Goal: Task Accomplishment & Management: Complete application form

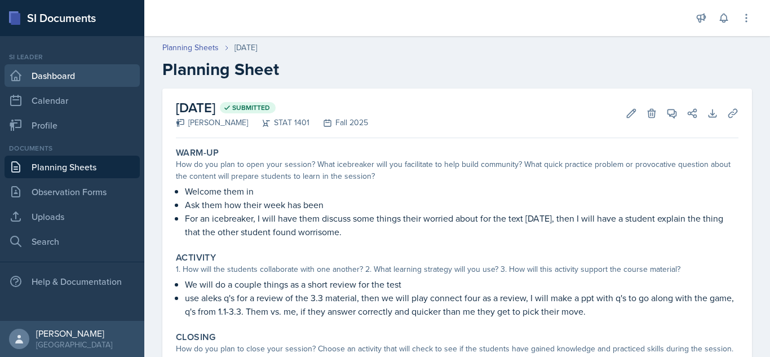
click at [65, 77] on link "Dashboard" at bounding box center [72, 75] width 135 height 23
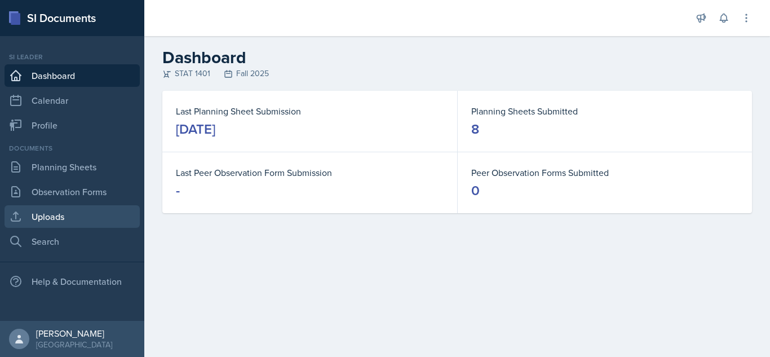
click at [68, 218] on link "Uploads" at bounding box center [72, 216] width 135 height 23
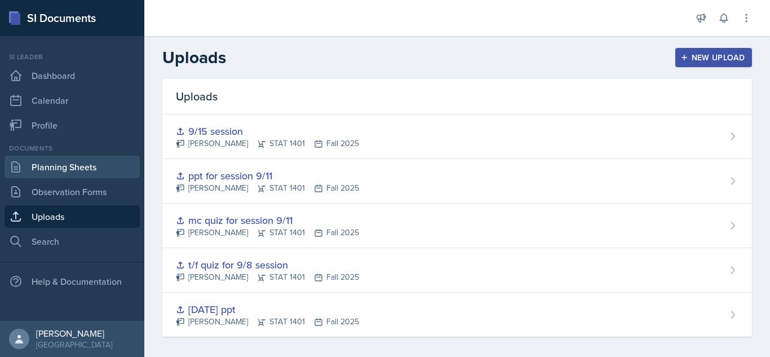
click at [65, 165] on link "Planning Sheets" at bounding box center [72, 167] width 135 height 23
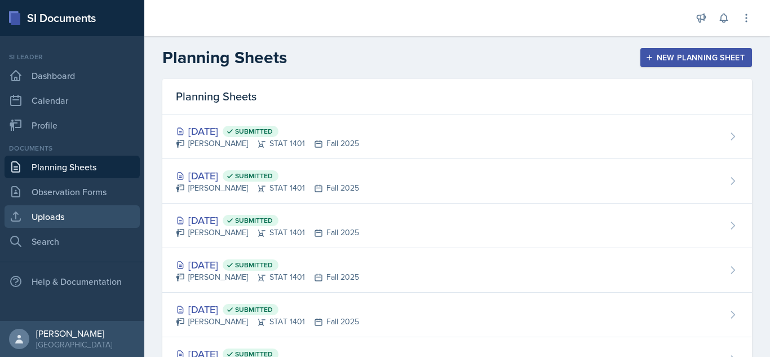
click at [76, 212] on link "Uploads" at bounding box center [72, 216] width 135 height 23
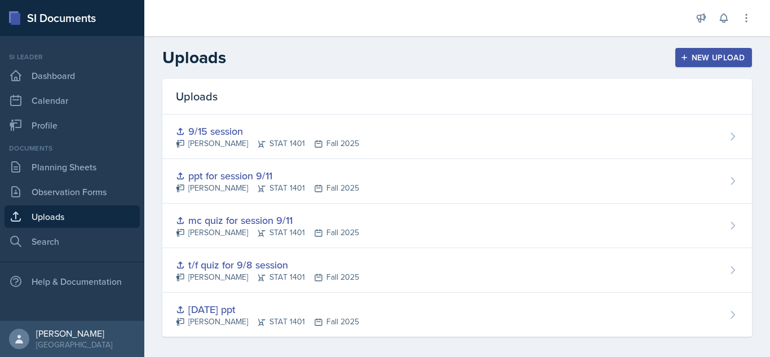
click at [689, 55] on div "New Upload" at bounding box center [714, 57] width 63 height 9
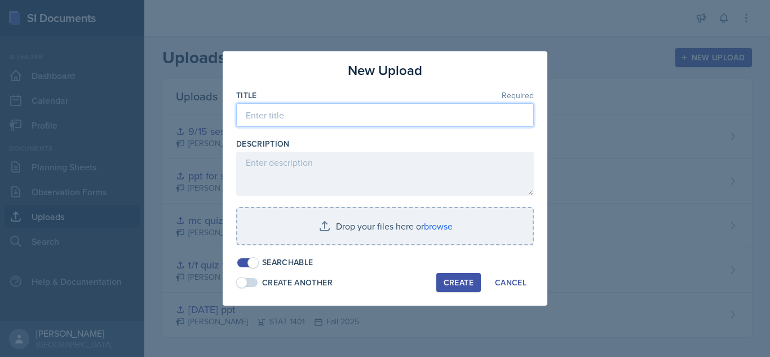
click at [367, 115] on input at bounding box center [385, 115] width 298 height 24
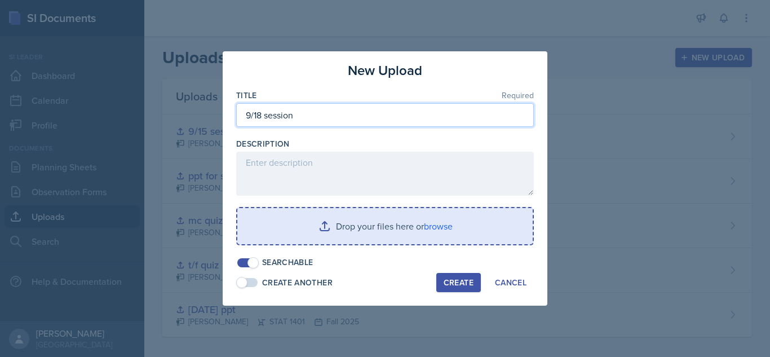
type input "9/18 session"
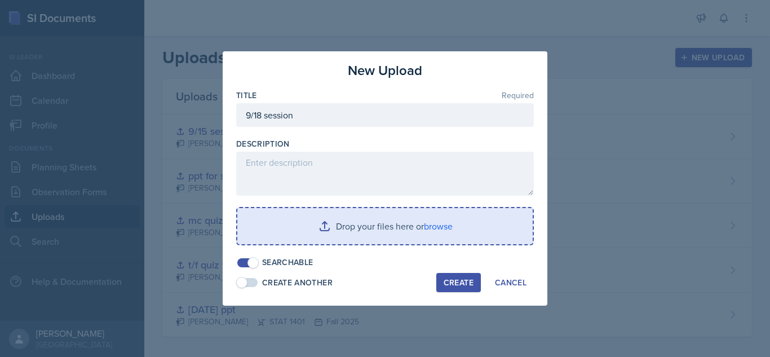
click at [442, 234] on input "file" at bounding box center [384, 226] width 295 height 36
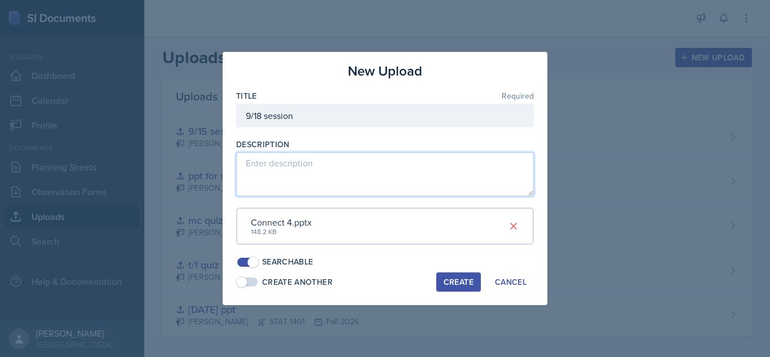
click at [337, 187] on textarea at bounding box center [385, 174] width 298 height 44
paste textarea "[URL][DOMAIN_NAME]"
type textarea "[URL][DOMAIN_NAME]"
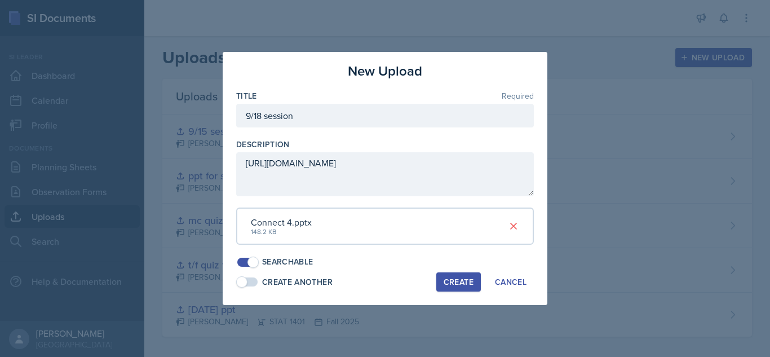
click at [451, 290] on button "Create" at bounding box center [458, 281] width 45 height 19
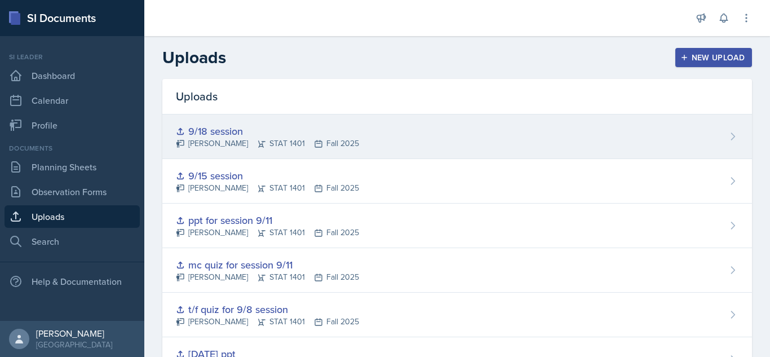
click at [724, 144] on div "9/18 session [PERSON_NAME] STAT 1401 Fall 2025" at bounding box center [457, 136] width 590 height 45
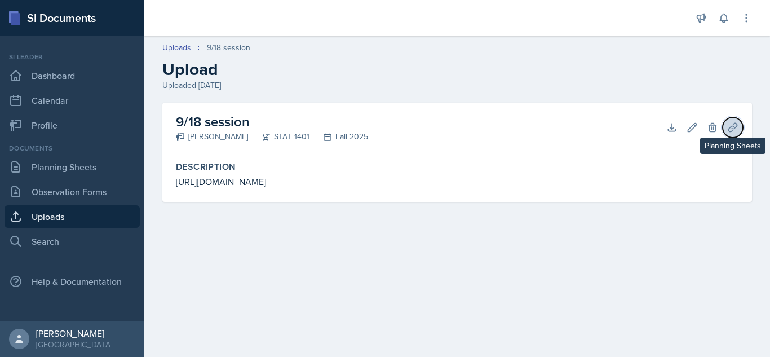
click at [723, 131] on button "Planning Sheets" at bounding box center [733, 127] width 20 height 20
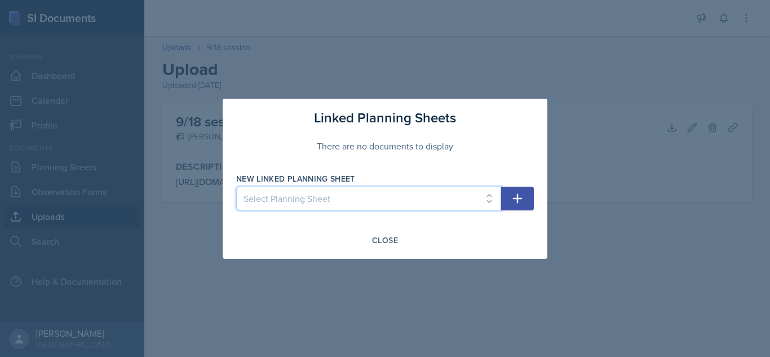
click at [473, 197] on select "Select Planning Sheet [DATE] [DATE] [DATE] [DATE] [DATE] [DATE] [DATE] [DATE]" at bounding box center [368, 199] width 265 height 24
select select "2ce6f11f-d5cd-4969-8a61-261b0d199b2b"
click at [236, 187] on select "Select Planning Sheet [DATE] [DATE] [DATE] [DATE] [DATE] [DATE] [DATE] [DATE]" at bounding box center [368, 199] width 265 height 24
click at [525, 196] on button "button" at bounding box center [517, 199] width 33 height 24
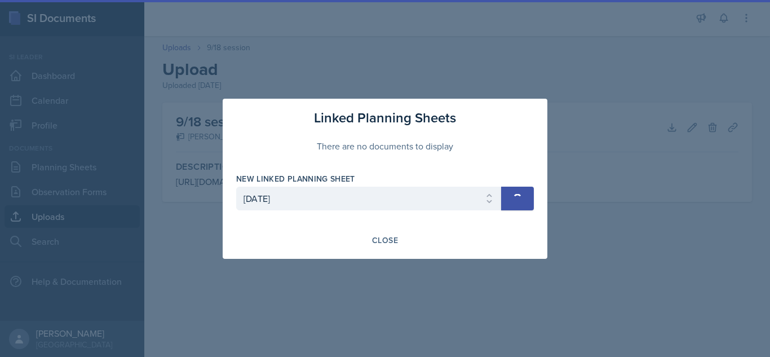
select select
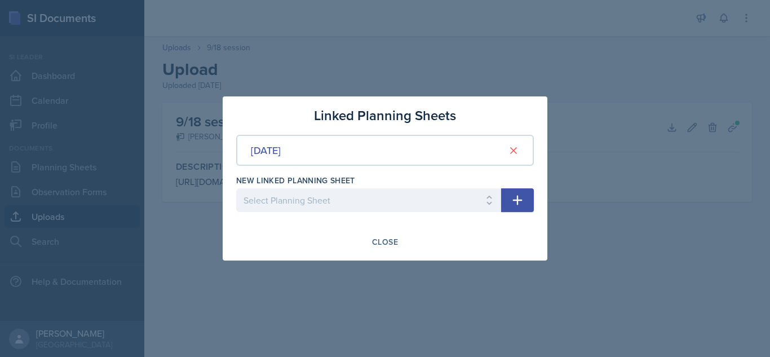
click at [382, 232] on div "Linked Planning Sheets [DATE] New Linked Planning Sheet Select Planning Sheet […" at bounding box center [385, 178] width 325 height 164
click at [377, 241] on div "Close" at bounding box center [385, 241] width 26 height 9
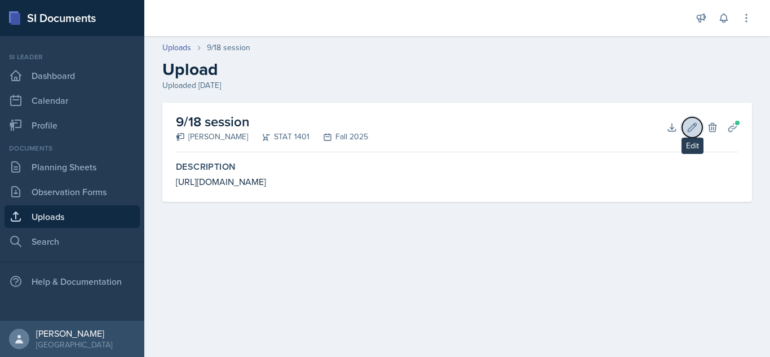
click at [693, 129] on icon at bounding box center [692, 127] width 11 height 11
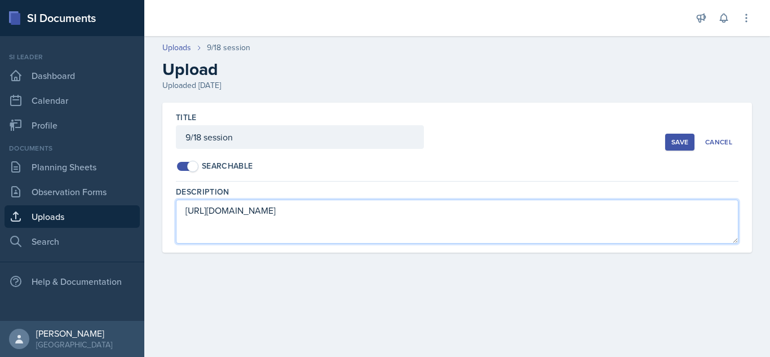
click at [396, 211] on textarea "[URL][DOMAIN_NAME]" at bounding box center [457, 222] width 563 height 44
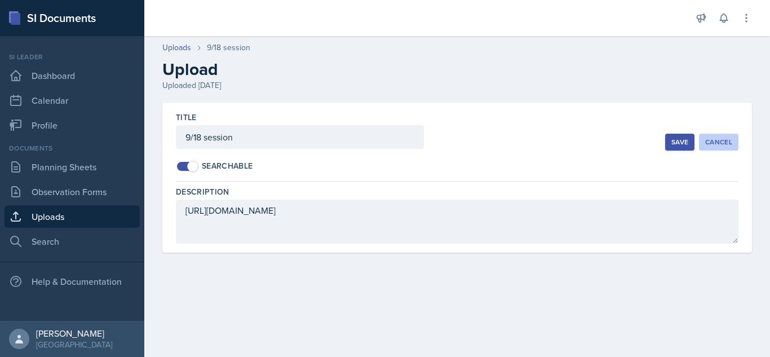
click at [718, 138] on div "Cancel" at bounding box center [718, 142] width 27 height 9
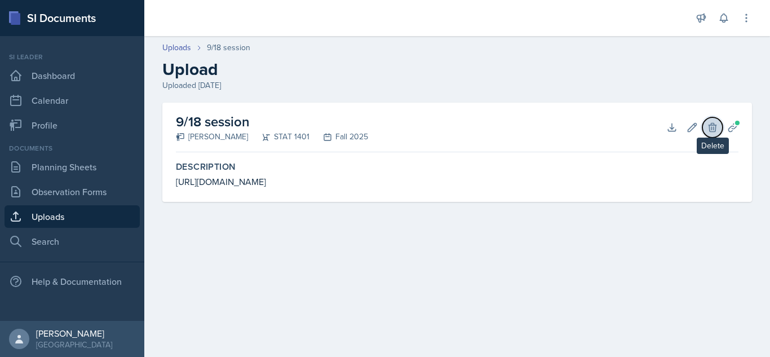
click at [711, 131] on icon at bounding box center [712, 127] width 11 height 11
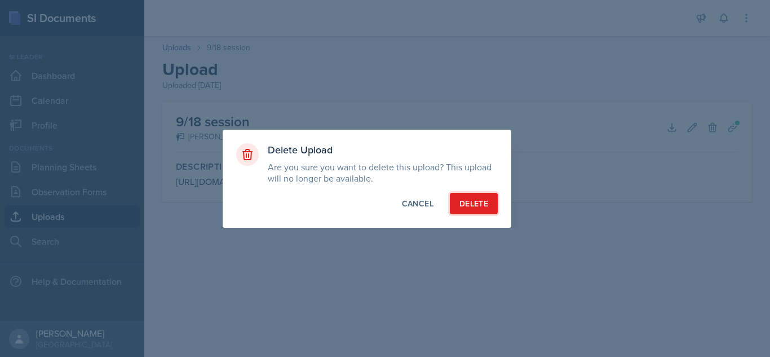
click at [459, 207] on div "Delete" at bounding box center [473, 203] width 29 height 11
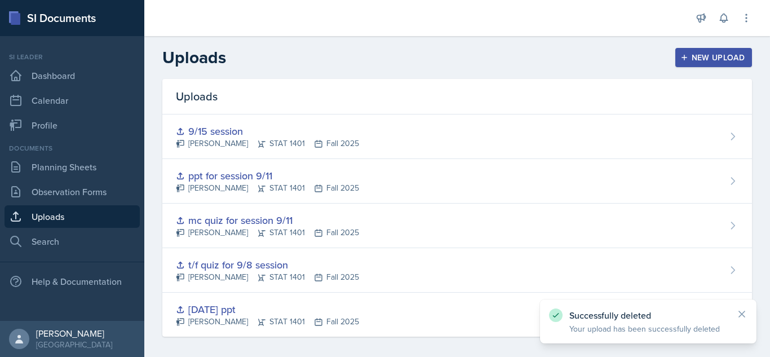
click at [680, 55] on icon "button" at bounding box center [684, 58] width 8 height 8
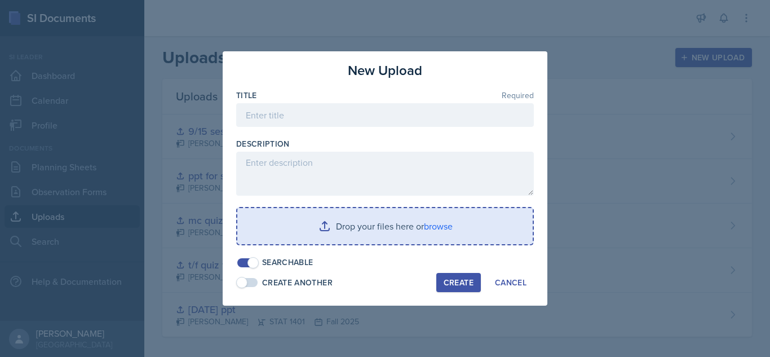
click at [389, 213] on input "file" at bounding box center [384, 226] width 295 height 36
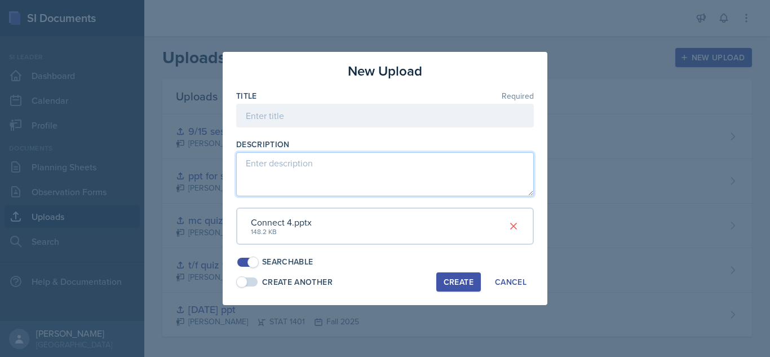
click at [289, 188] on textarea at bounding box center [385, 174] width 298 height 44
paste textarea "[URL][DOMAIN_NAME]"
type textarea "[URL][DOMAIN_NAME]"
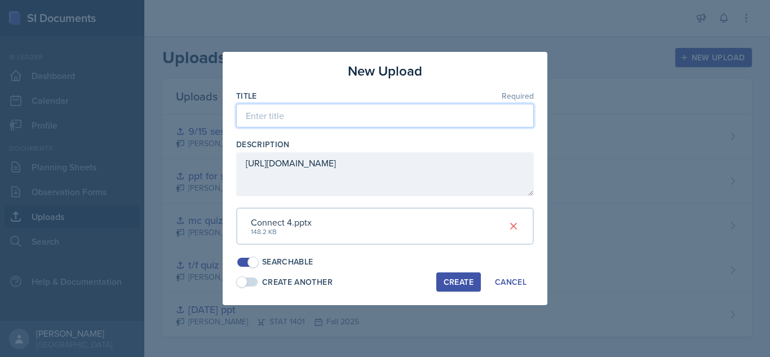
click at [323, 110] on input at bounding box center [385, 116] width 298 height 24
type input "9/18 session"
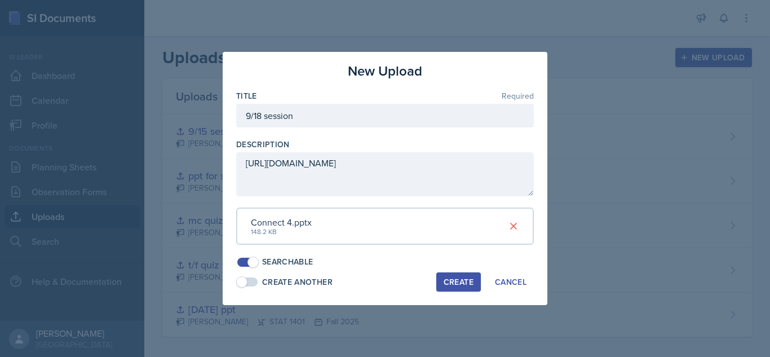
click at [454, 291] on div "New Upload Title Required 9/18 session Description [URL][DOMAIN_NAME] Connect 4…" at bounding box center [385, 178] width 325 height 253
click at [455, 286] on div "Create" at bounding box center [459, 281] width 30 height 9
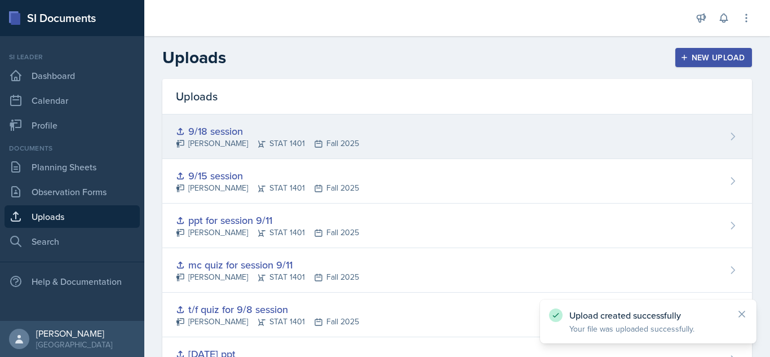
click at [714, 148] on div "9/18 session [PERSON_NAME] STAT 1401 Fall 2025" at bounding box center [457, 136] width 590 height 45
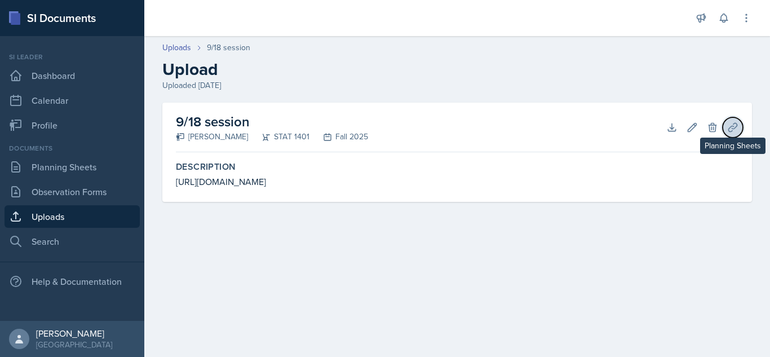
click at [729, 134] on button "Planning Sheets" at bounding box center [733, 127] width 20 height 20
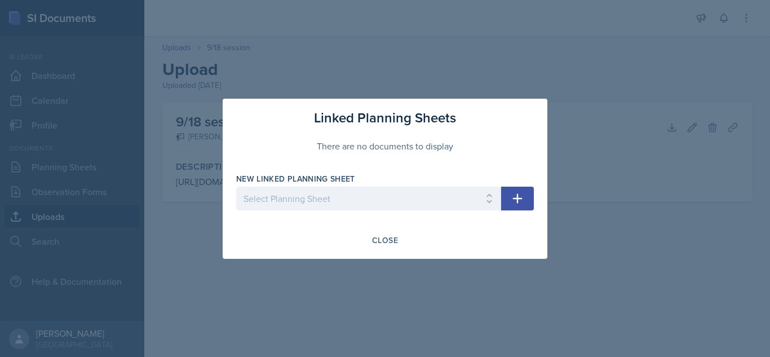
click at [519, 198] on icon "button" at bounding box center [518, 198] width 10 height 10
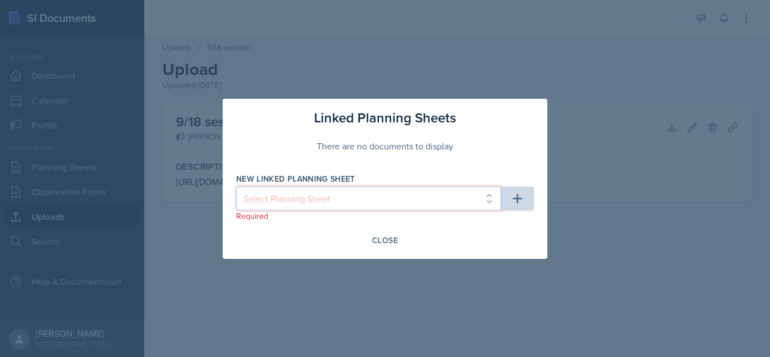
click at [474, 197] on select "Select Planning Sheet [DATE] [DATE] [DATE] [DATE] [DATE] [DATE] [DATE] [DATE]" at bounding box center [368, 199] width 265 height 24
select select "2ce6f11f-d5cd-4969-8a61-261b0d199b2b"
click at [236, 187] on select "Select Planning Sheet [DATE] [DATE] [DATE] [DATE] [DATE] [DATE] [DATE] [DATE]" at bounding box center [368, 199] width 265 height 24
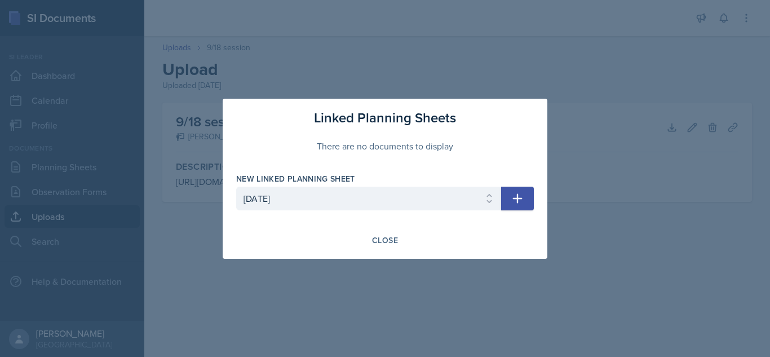
click at [512, 208] on button "button" at bounding box center [517, 199] width 33 height 24
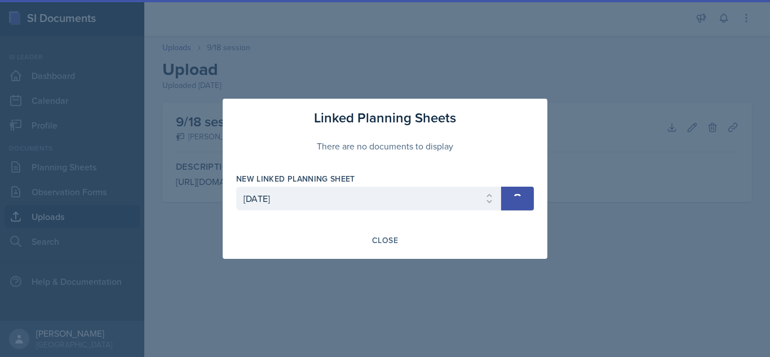
select select
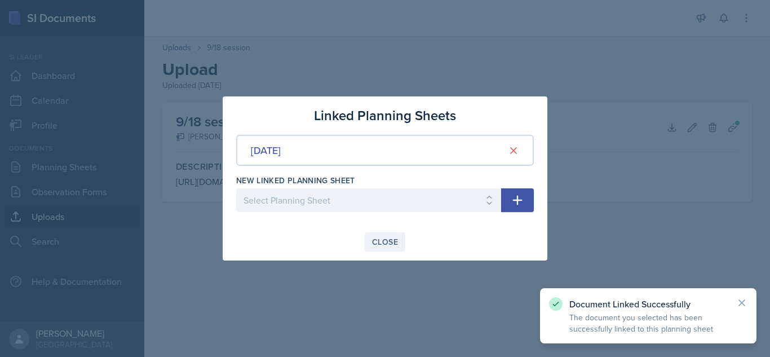
click at [388, 237] on div "Close" at bounding box center [385, 241] width 26 height 9
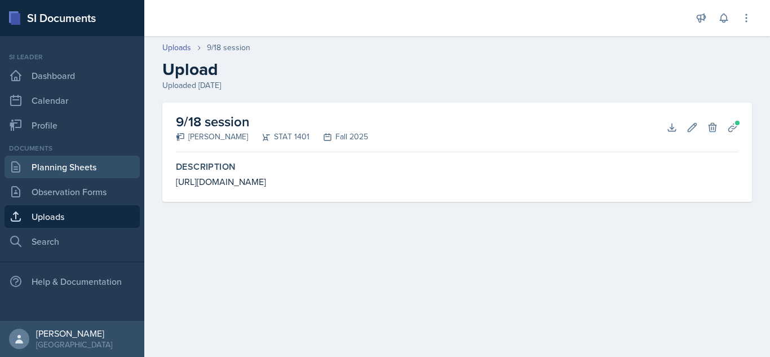
click at [101, 163] on link "Planning Sheets" at bounding box center [72, 167] width 135 height 23
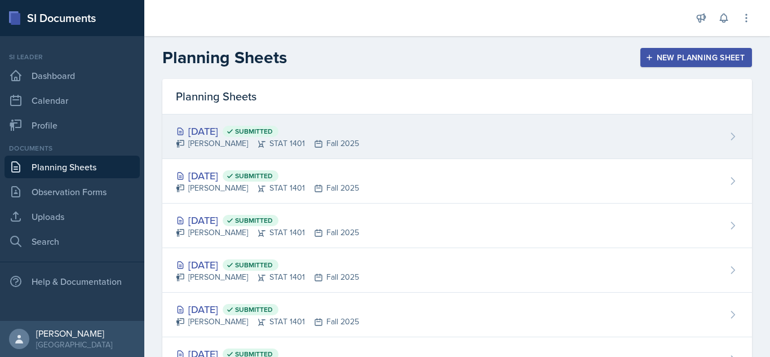
click at [549, 117] on div "[DATE] Submitted [PERSON_NAME] STAT 1401 Fall 2025" at bounding box center [457, 136] width 590 height 45
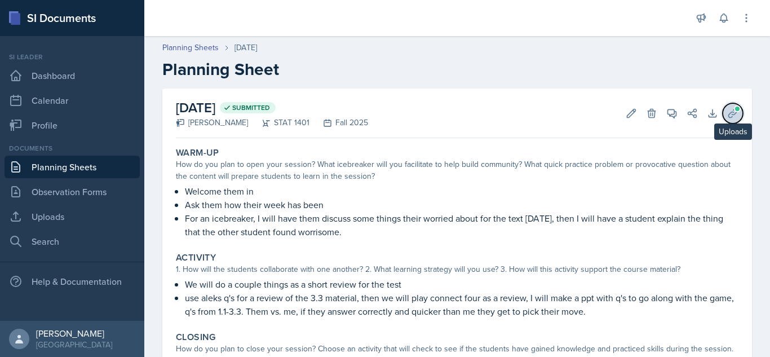
click at [734, 108] on span at bounding box center [737, 108] width 7 height 7
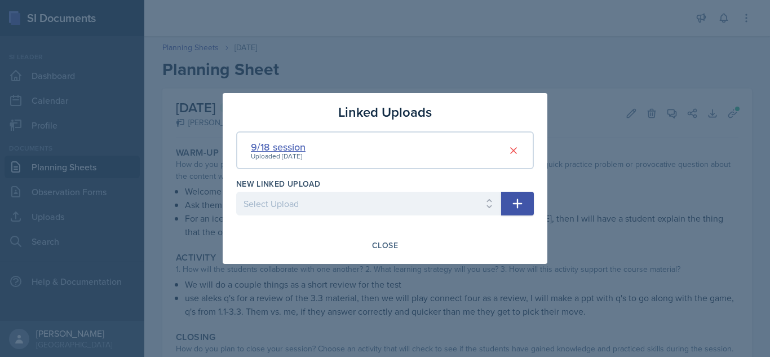
click at [282, 145] on div "9/18 session" at bounding box center [278, 146] width 55 height 15
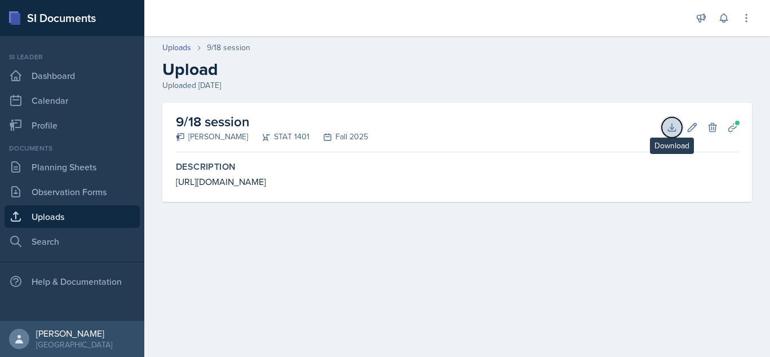
click at [674, 129] on icon at bounding box center [671, 127] width 11 height 11
